Goal: Check status: Check status

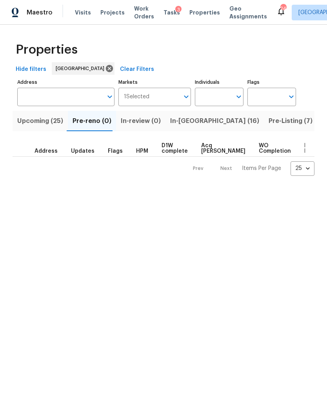
click at [78, 14] on span "Visits" at bounding box center [83, 13] width 16 height 8
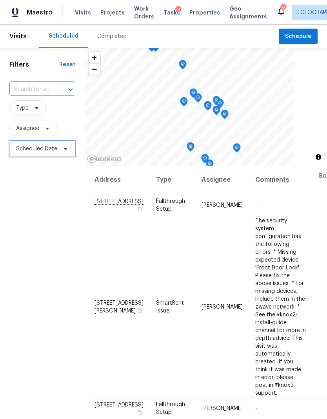
click at [53, 156] on span "Scheduled Date" at bounding box center [42, 149] width 66 height 16
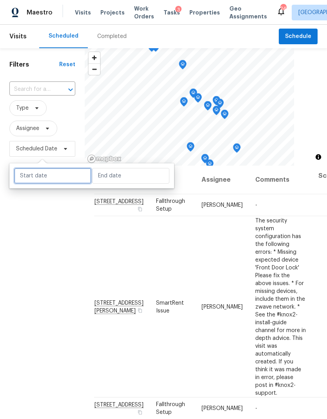
click at [59, 175] on input "text" at bounding box center [52, 176] width 77 height 16
select select "7"
select select "2025"
select select "8"
select select "2025"
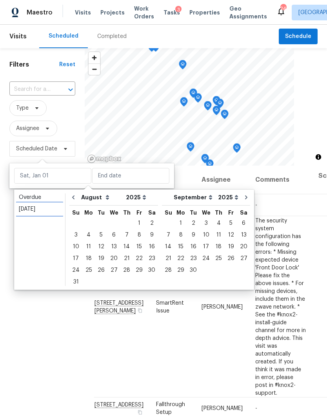
click at [37, 212] on div "[DATE]" at bounding box center [40, 209] width 42 height 8
type input "[DATE]"
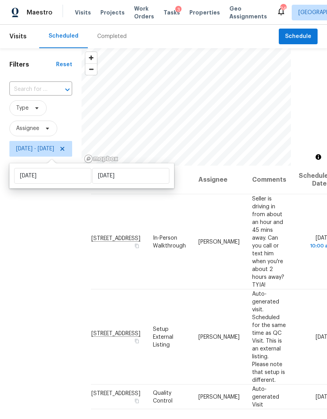
click at [24, 306] on div "Filters Reset ​ Type Assignee [DATE] - [DATE]" at bounding box center [41, 274] width 82 height 453
